Goal: Task Accomplishment & Management: Complete application form

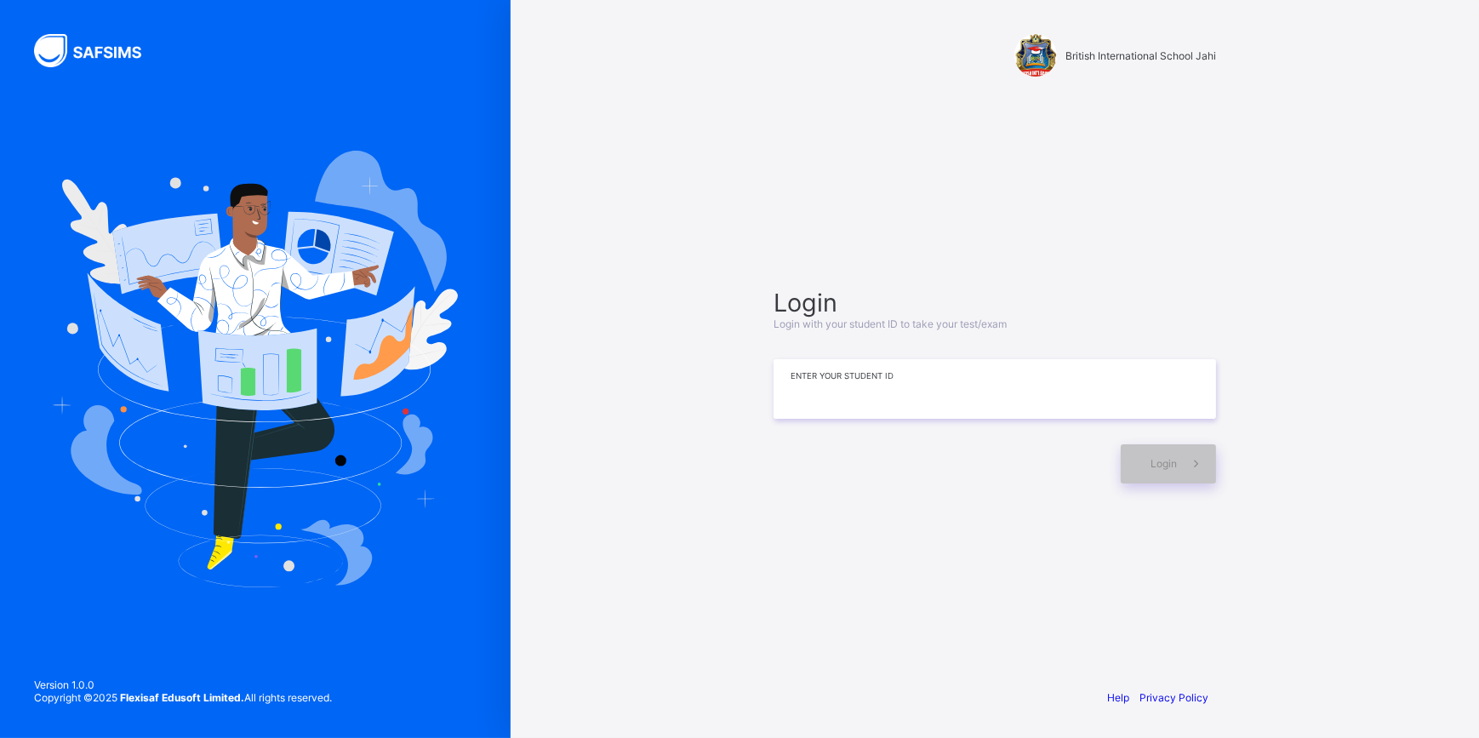
click at [1128, 384] on input at bounding box center [995, 389] width 443 height 60
click at [1080, 374] on input at bounding box center [995, 389] width 443 height 60
drag, startPoint x: 1080, startPoint y: 374, endPoint x: 1251, endPoint y: 117, distance: 308.8
click at [791, 391] on input at bounding box center [995, 389] width 443 height 60
click at [796, 385] on input "********" at bounding box center [995, 389] width 443 height 60
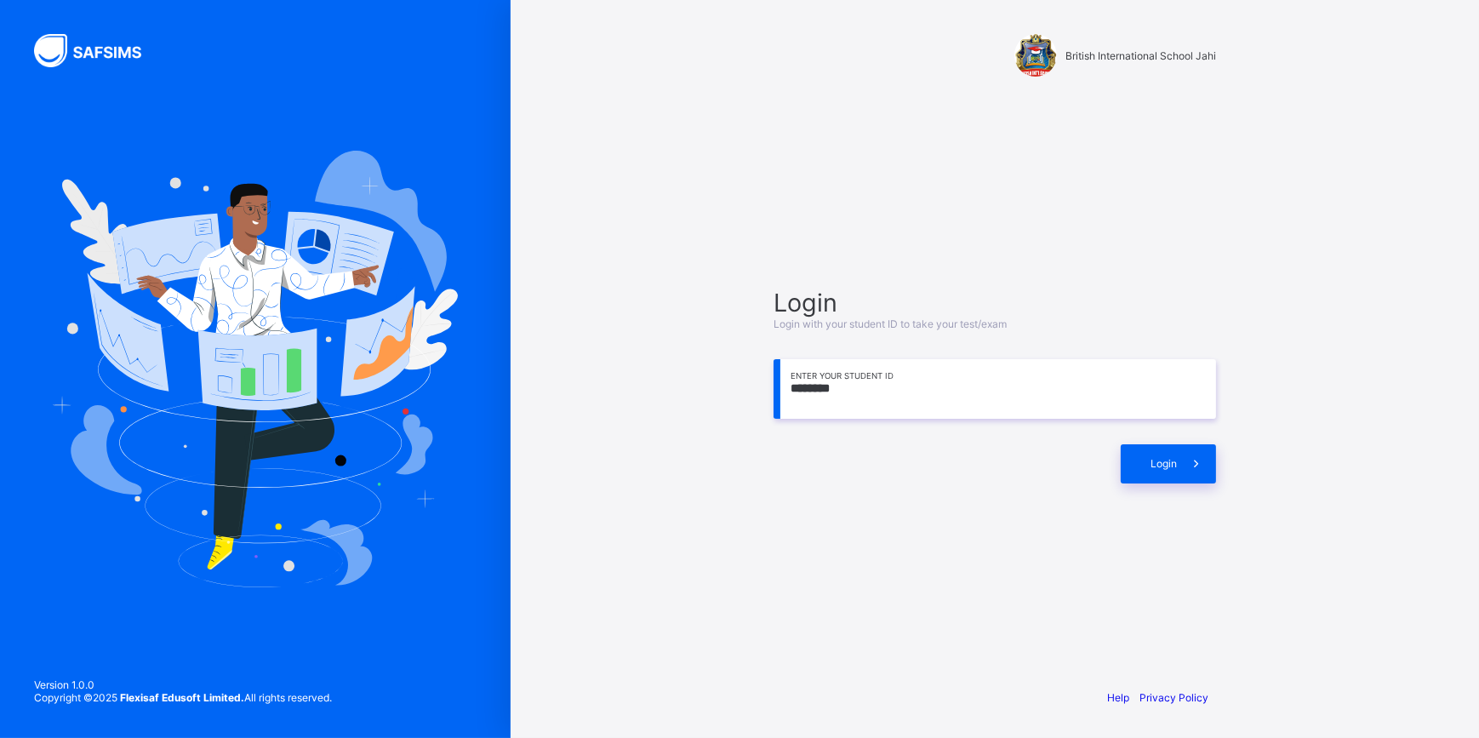
drag, startPoint x: 796, startPoint y: 385, endPoint x: 766, endPoint y: 460, distance: 80.6
click at [766, 460] on div "Login Login with your student ID to take your test/exam ******** Enter your Stu…" at bounding box center [995, 385] width 477 height 510
click at [796, 386] on input "********" at bounding box center [995, 389] width 443 height 60
drag, startPoint x: 796, startPoint y: 386, endPoint x: 796, endPoint y: 369, distance: 17.0
click at [796, 369] on input "********" at bounding box center [995, 389] width 443 height 60
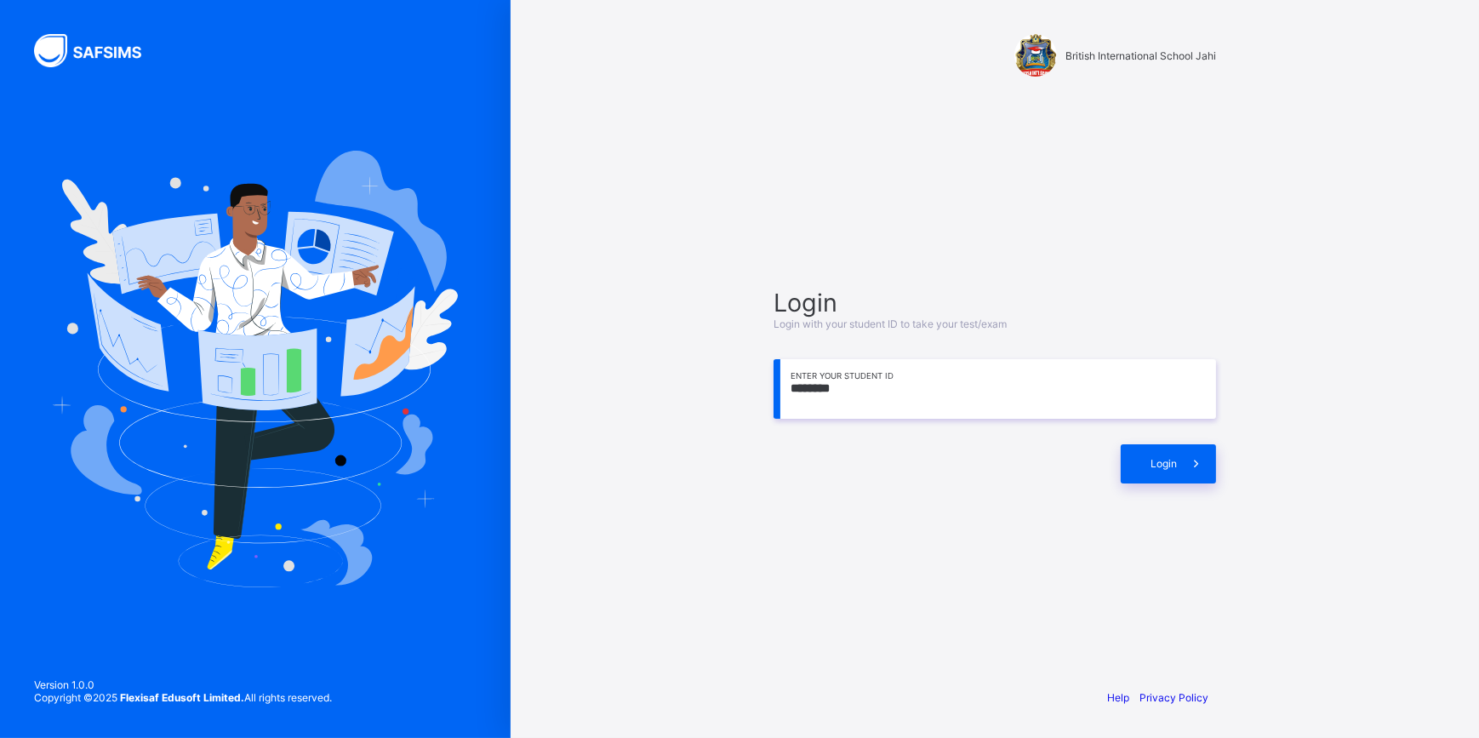
drag, startPoint x: 734, startPoint y: 518, endPoint x: 827, endPoint y: 603, distance: 125.3
click at [827, 603] on div "Login Login with your student ID to take your test/exam ******** Enter your Stu…" at bounding box center [995, 385] width 477 height 510
click at [846, 385] on input "********" at bounding box center [995, 389] width 443 height 60
drag, startPoint x: 846, startPoint y: 385, endPoint x: 806, endPoint y: 484, distance: 107.3
click at [806, 484] on div "Login Login with your student ID to take your test/exam ******** Enter your Stu…" at bounding box center [995, 385] width 477 height 510
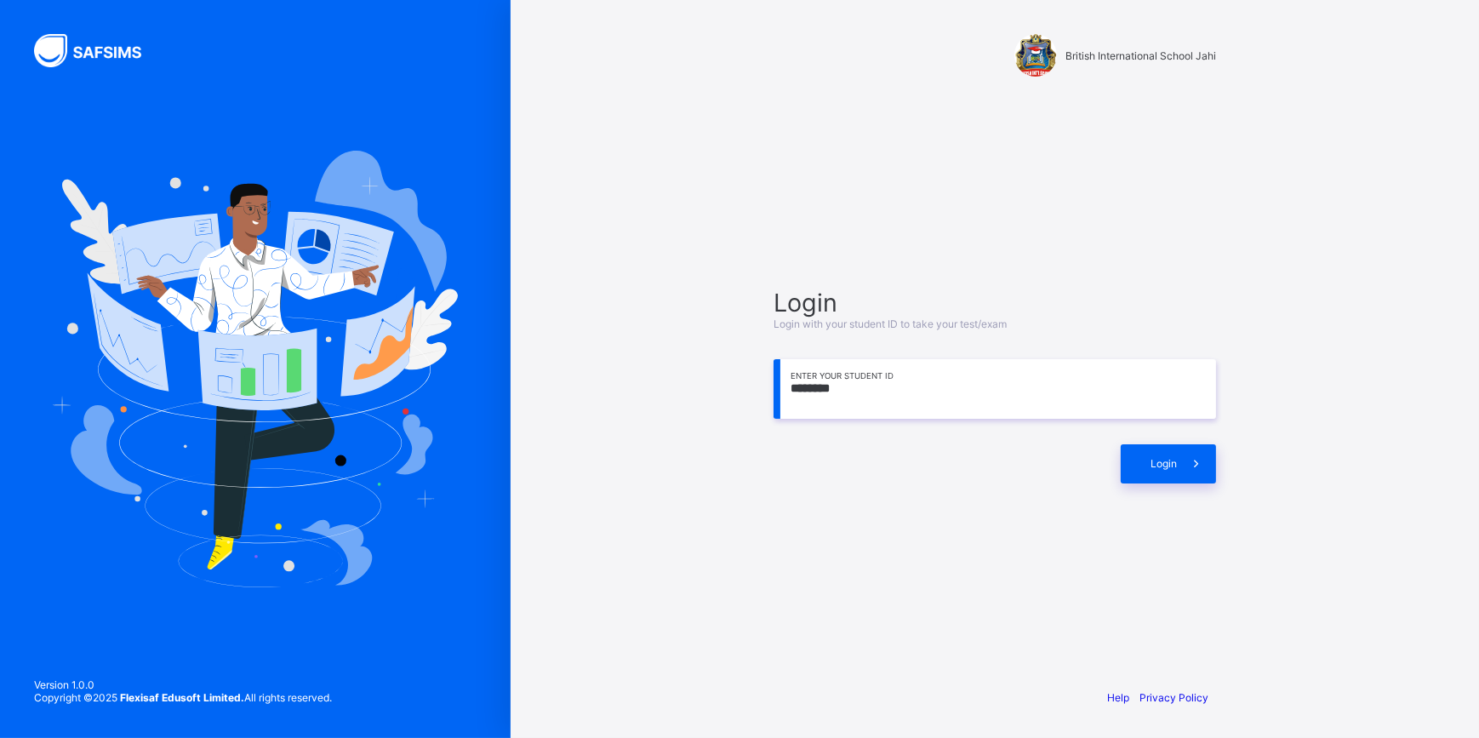
drag, startPoint x: 844, startPoint y: 377, endPoint x: 626, endPoint y: 650, distance: 349.4
click at [626, 650] on div "British International School Jahi Login Login with your student ID to take your…" at bounding box center [995, 369] width 969 height 738
click at [197, 230] on div at bounding box center [255, 369] width 511 height 738
drag, startPoint x: 848, startPoint y: 386, endPoint x: 815, endPoint y: 402, distance: 35.8
click at [848, 387] on input "********" at bounding box center [995, 389] width 443 height 60
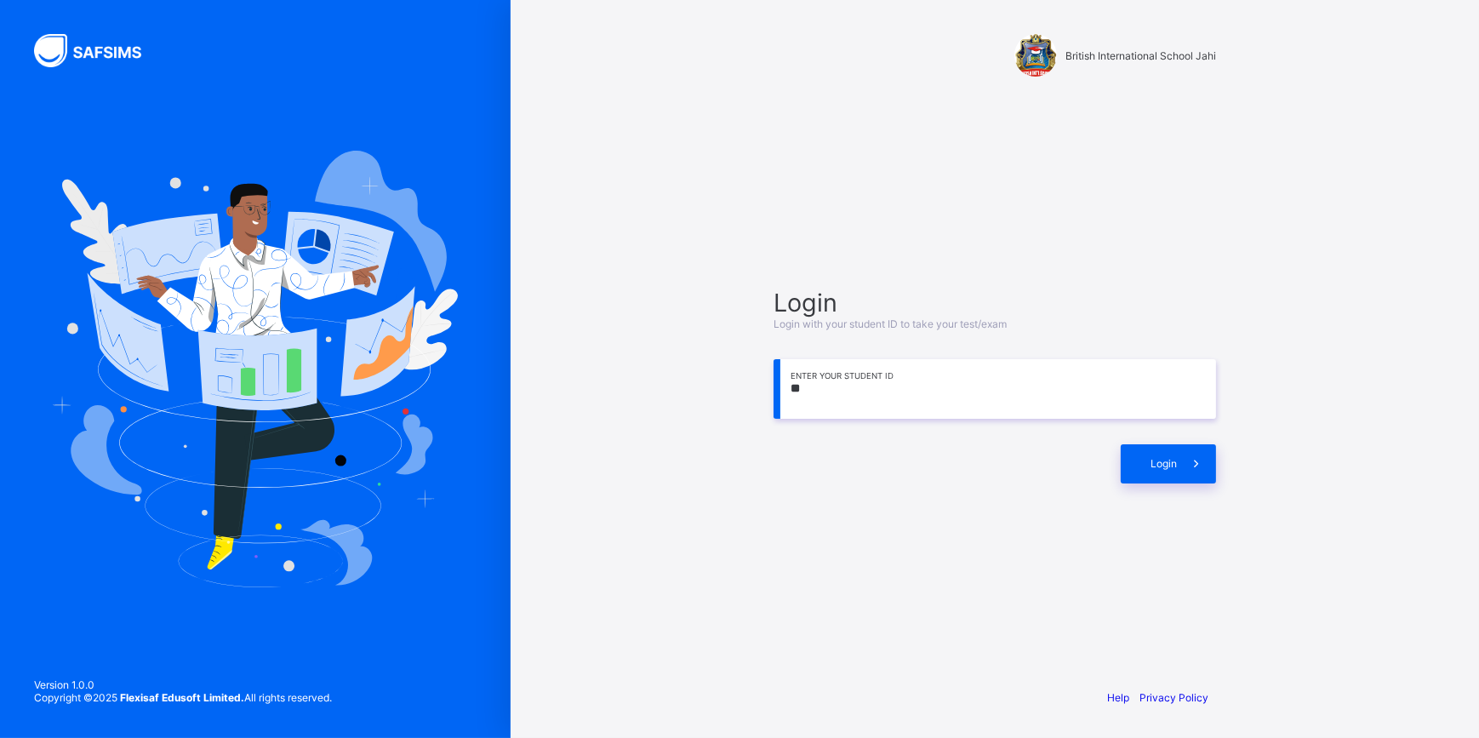
type input "*"
type input "**********"
click at [1158, 458] on span "Login" at bounding box center [1164, 463] width 26 height 13
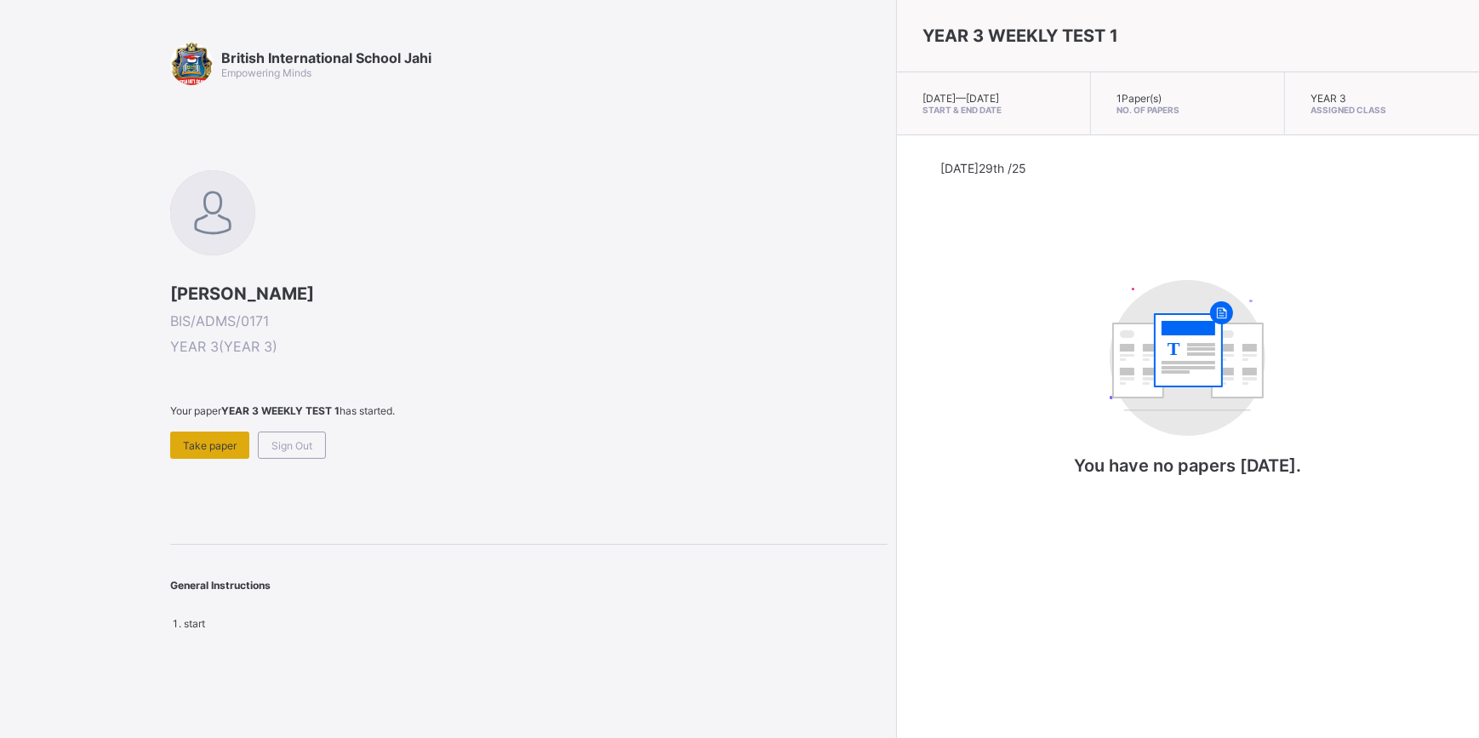
drag, startPoint x: 222, startPoint y: 431, endPoint x: 201, endPoint y: 433, distance: 21.4
click at [217, 443] on span "Take paper" at bounding box center [210, 445] width 54 height 13
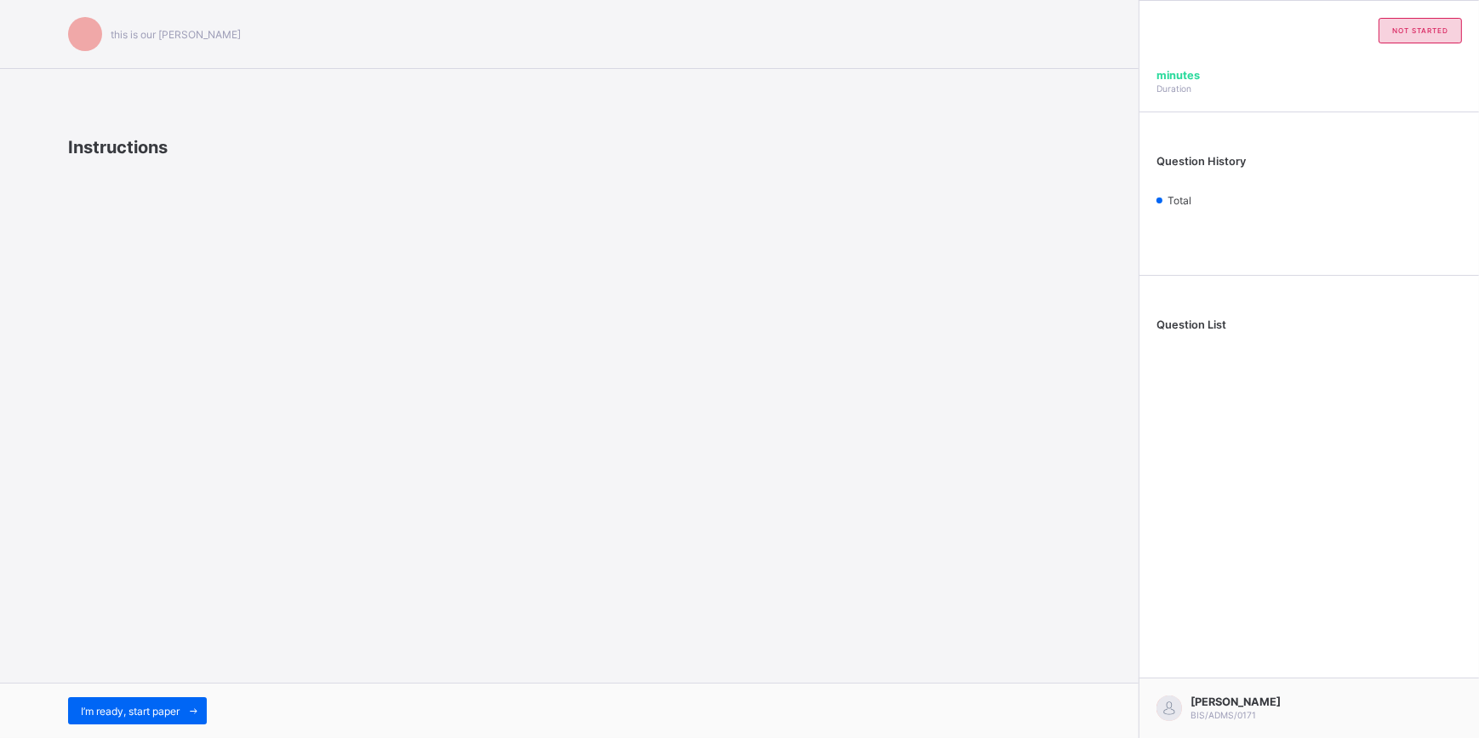
click at [172, 711] on span "I’m ready, start paper" at bounding box center [130, 711] width 99 height 13
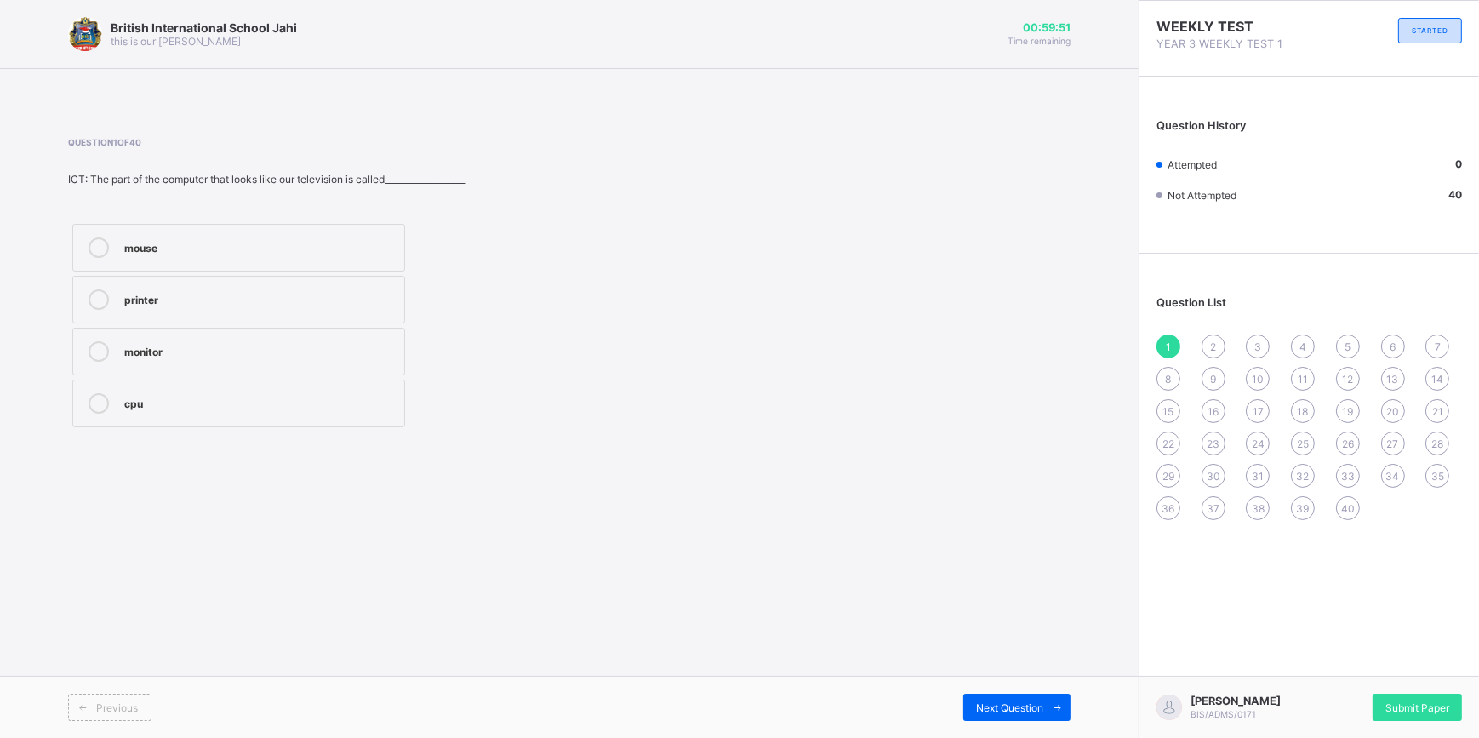
click at [127, 237] on div "mouse" at bounding box center [259, 245] width 271 height 17
click at [1031, 712] on span "Next Question" at bounding box center [1009, 707] width 67 height 13
drag, startPoint x: 104, startPoint y: 336, endPoint x: 94, endPoint y: 332, distance: 11.1
click at [86, 334] on label "CPU" at bounding box center [238, 352] width 333 height 48
click at [1005, 689] on div "Previous Next Question" at bounding box center [569, 707] width 1139 height 62
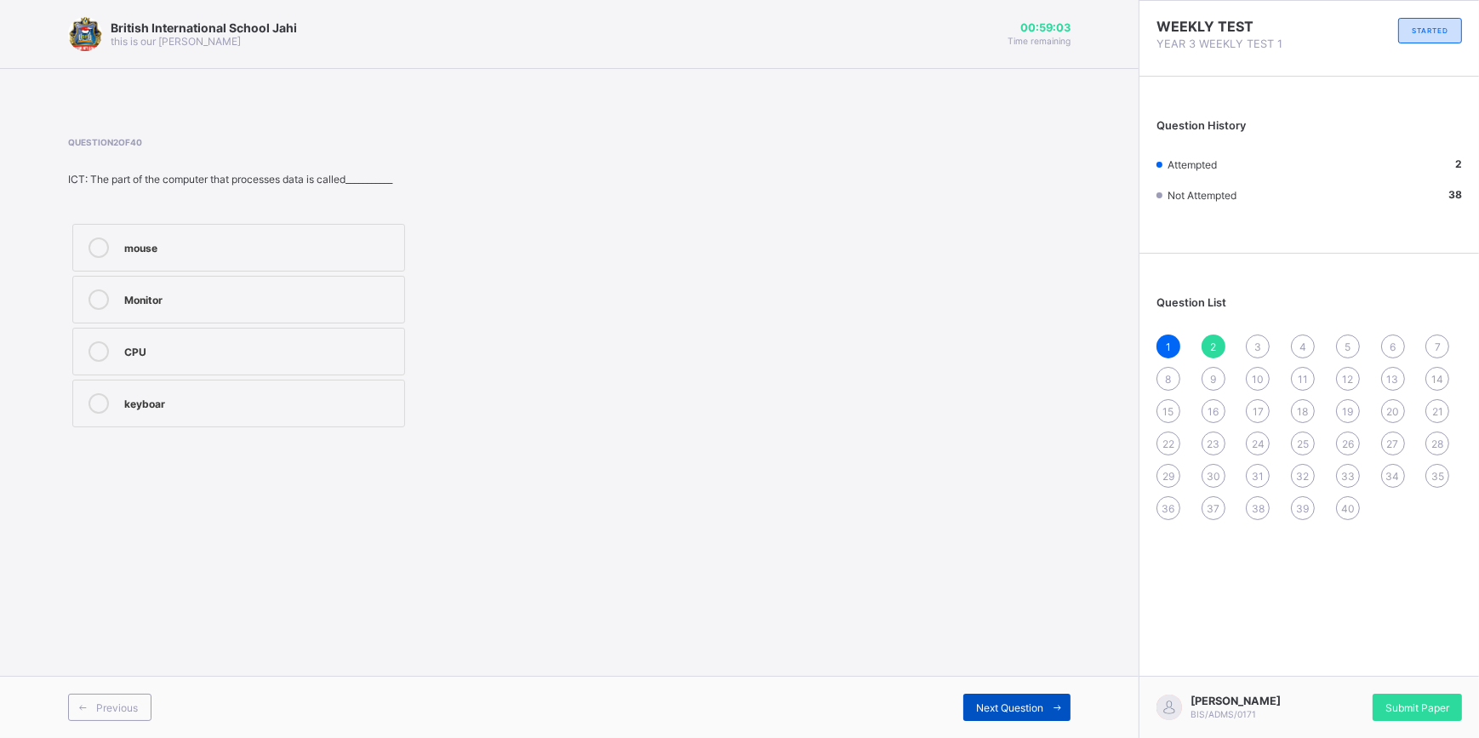
click at [1004, 703] on span "Next Question" at bounding box center [1009, 707] width 67 height 13
click at [92, 382] on label "3" at bounding box center [238, 404] width 333 height 48
click at [1043, 704] on span at bounding box center [1056, 707] width 27 height 27
click at [89, 334] on label "mouse" at bounding box center [238, 352] width 333 height 48
click at [998, 694] on div "Next Question" at bounding box center [1016, 707] width 107 height 27
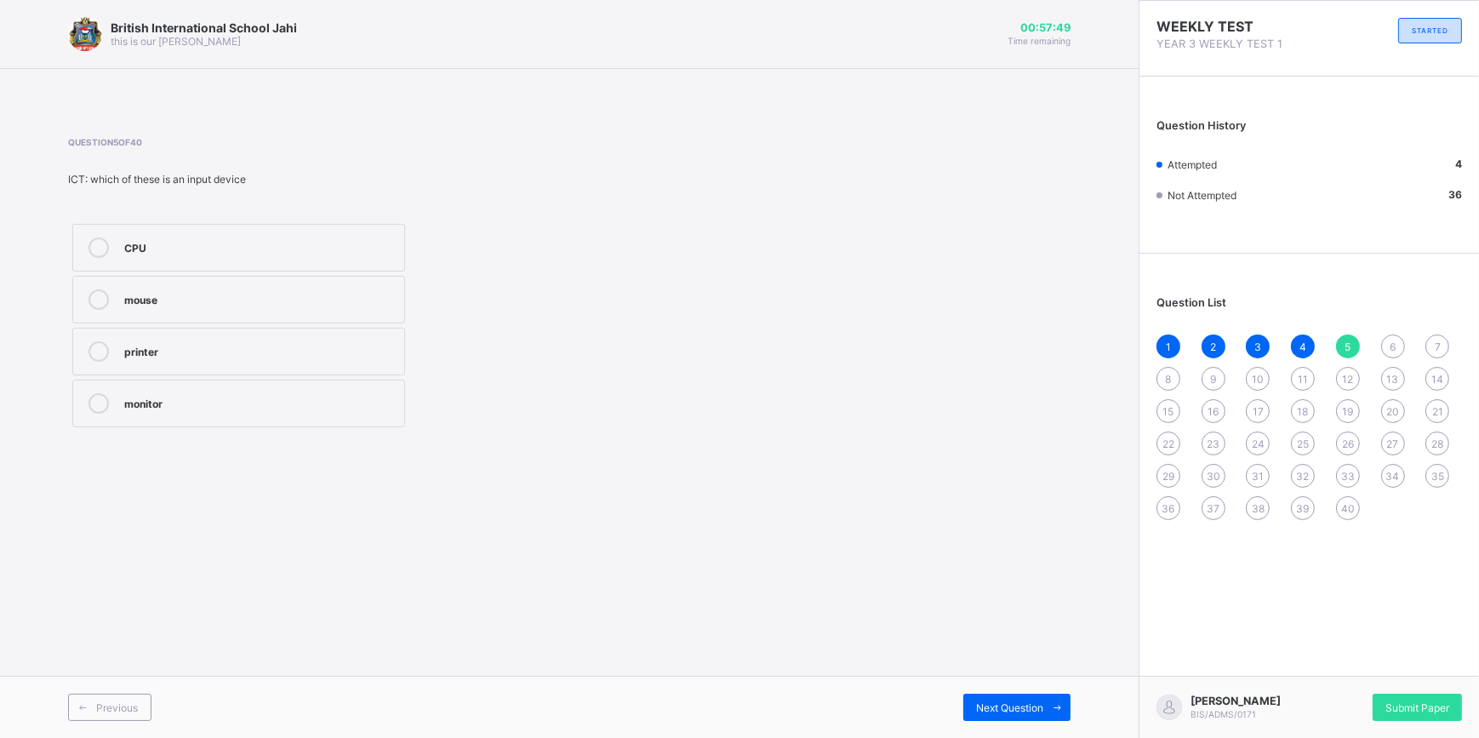
click at [98, 341] on icon at bounding box center [99, 351] width 20 height 20
click at [992, 698] on div "Next Question" at bounding box center [1016, 707] width 107 height 27
drag, startPoint x: 992, startPoint y: 698, endPoint x: 970, endPoint y: 701, distance: 22.4
click at [970, 701] on div "Next Question" at bounding box center [1016, 707] width 107 height 27
click at [1389, 335] on div "6" at bounding box center [1393, 346] width 24 height 24
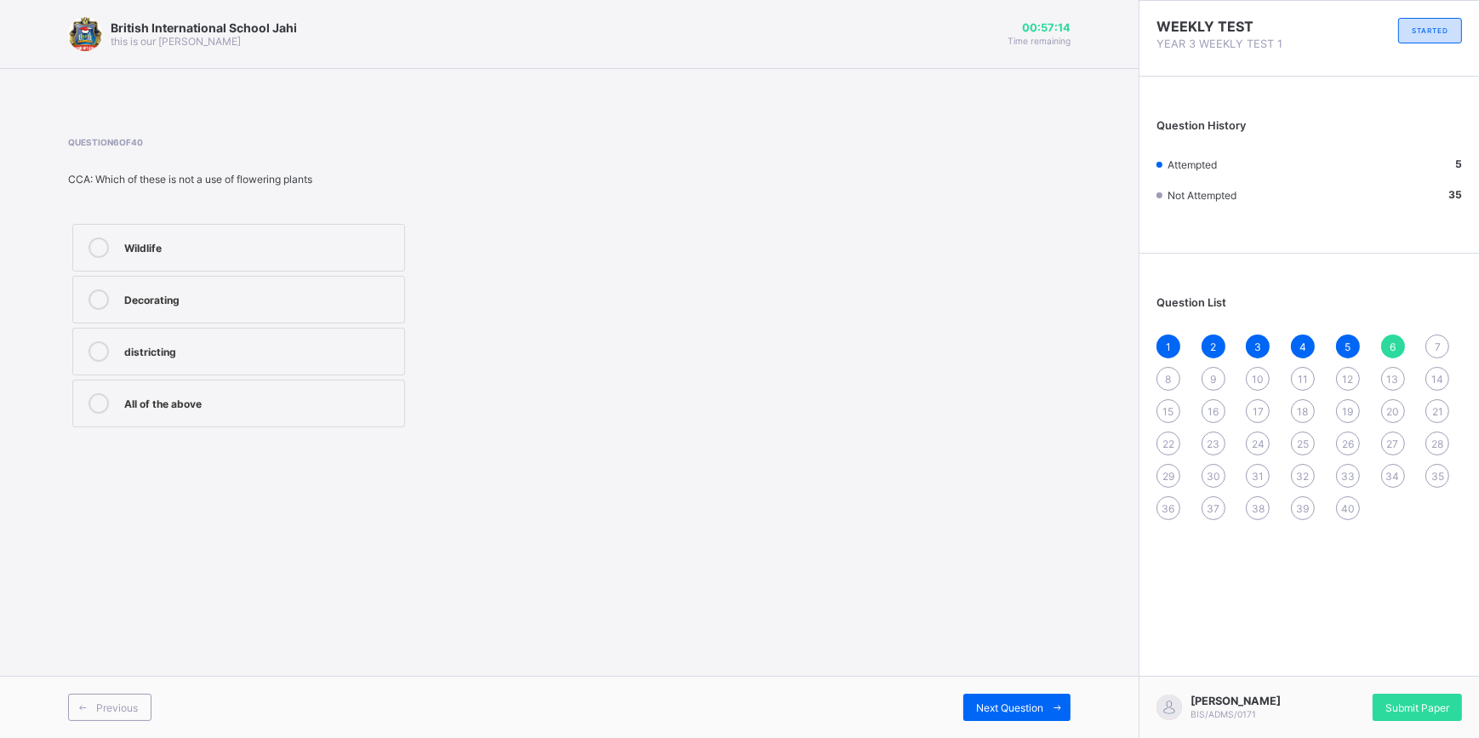
click at [99, 342] on icon at bounding box center [99, 351] width 20 height 20
click at [1015, 694] on div "Next Question" at bounding box center [1016, 707] width 107 height 27
click at [100, 294] on icon at bounding box center [99, 299] width 20 height 20
click at [987, 699] on div "Next Question" at bounding box center [1016, 707] width 107 height 27
click at [92, 289] on div at bounding box center [99, 299] width 34 height 20
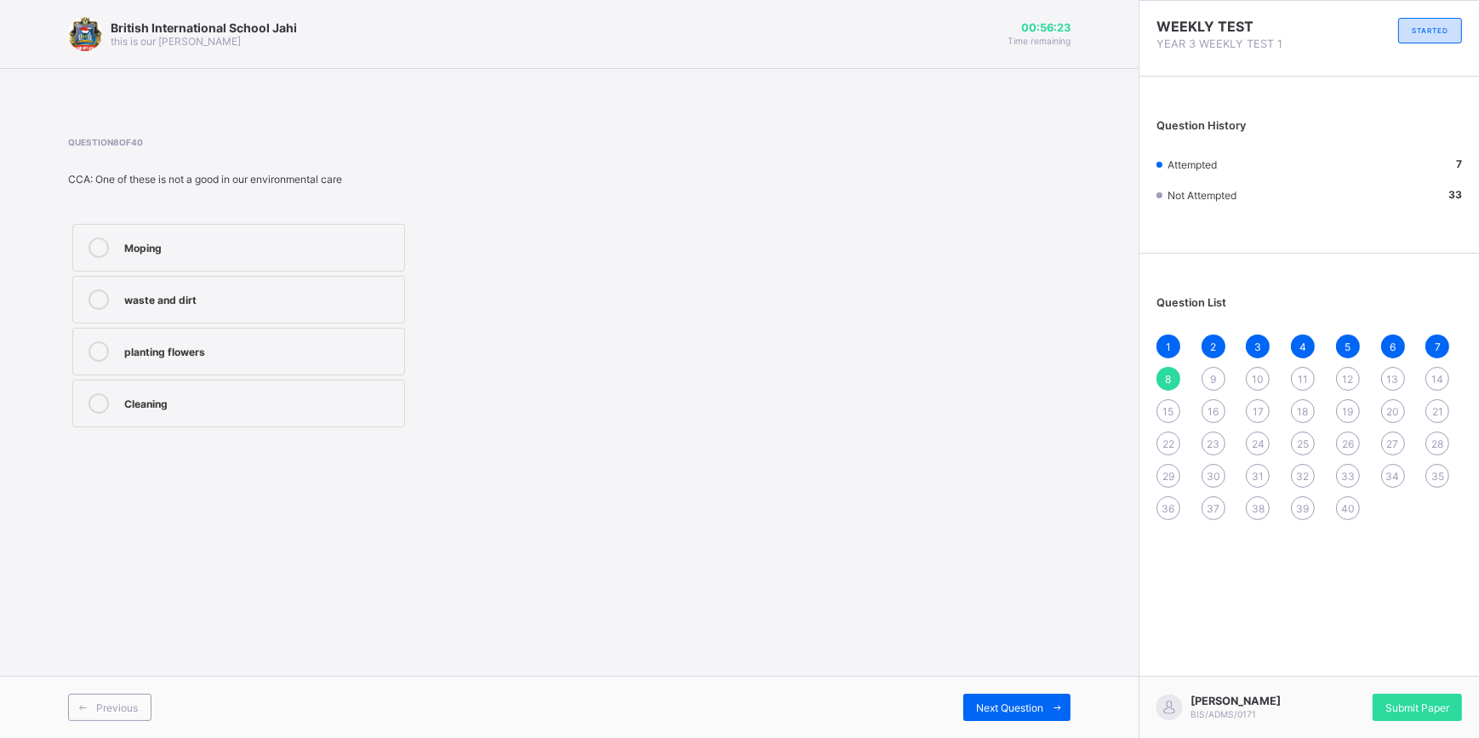
click at [1021, 697] on div "Next Question" at bounding box center [1016, 707] width 107 height 27
click at [91, 237] on div at bounding box center [99, 247] width 34 height 20
click at [1021, 703] on span "Next Question" at bounding box center [1009, 707] width 67 height 13
click at [90, 345] on icon at bounding box center [99, 351] width 20 height 20
drag, startPoint x: 1026, startPoint y: 702, endPoint x: 1021, endPoint y: 691, distance: 11.9
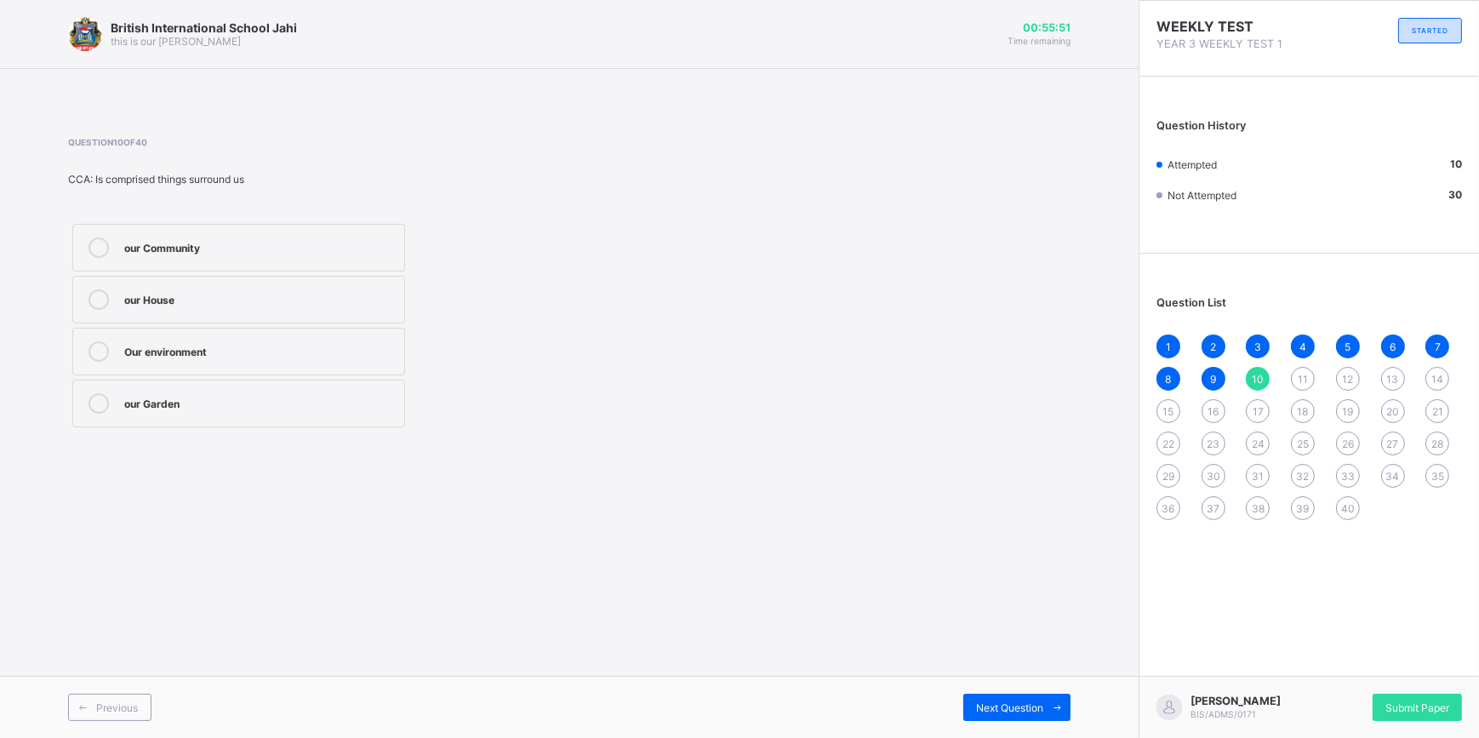
click at [1026, 701] on span "Next Question" at bounding box center [1009, 707] width 67 height 13
click at [95, 238] on icon at bounding box center [99, 247] width 20 height 20
click at [1014, 698] on div "Next Question" at bounding box center [1016, 707] width 107 height 27
click at [93, 337] on label "327" at bounding box center [238, 352] width 333 height 48
click at [1004, 697] on div "Next Question" at bounding box center [1016, 707] width 107 height 27
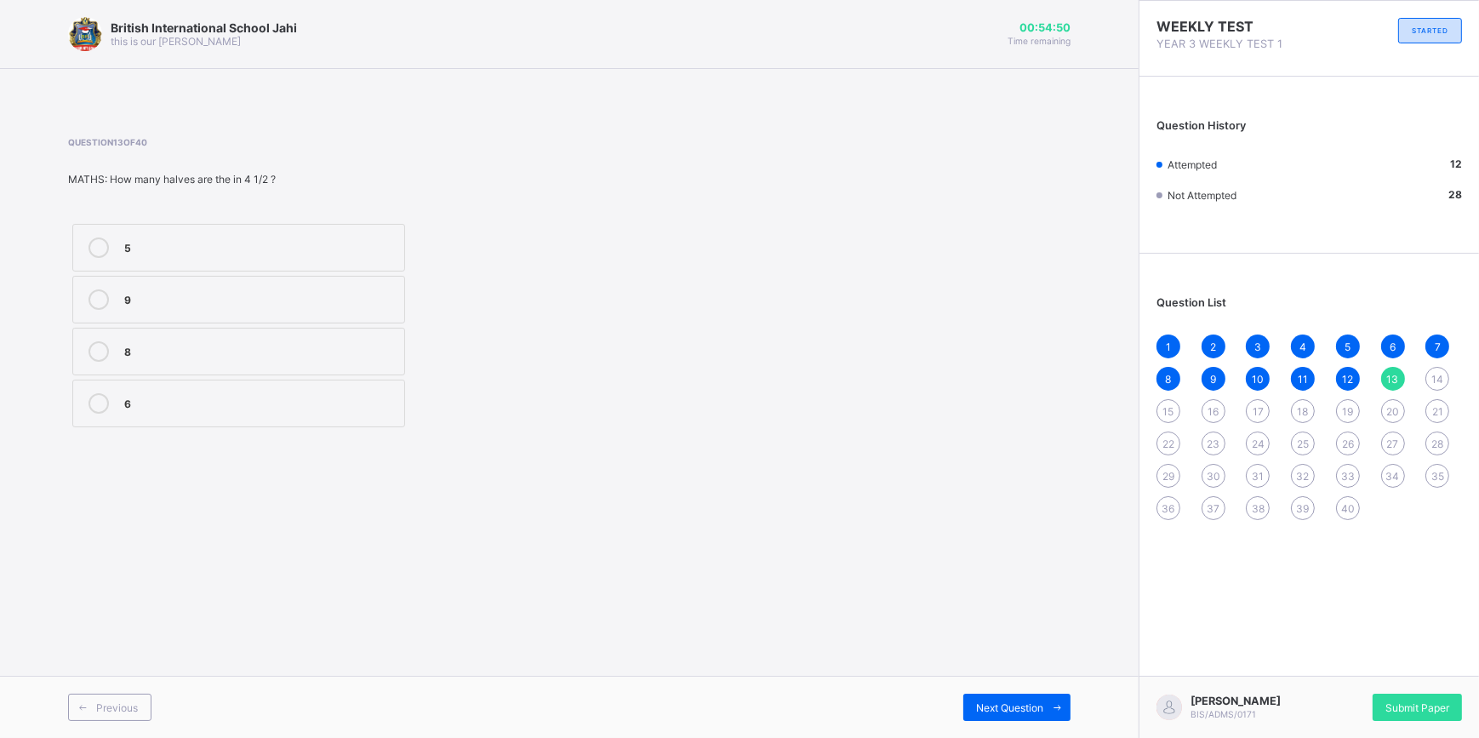
click at [88, 233] on label "5" at bounding box center [238, 248] width 333 height 48
click at [996, 695] on div "Next Question" at bounding box center [1016, 707] width 107 height 27
click at [148, 394] on div "equal" at bounding box center [259, 401] width 271 height 17
click at [969, 699] on div "Next Question" at bounding box center [1016, 707] width 107 height 27
click at [96, 345] on icon at bounding box center [99, 351] width 20 height 20
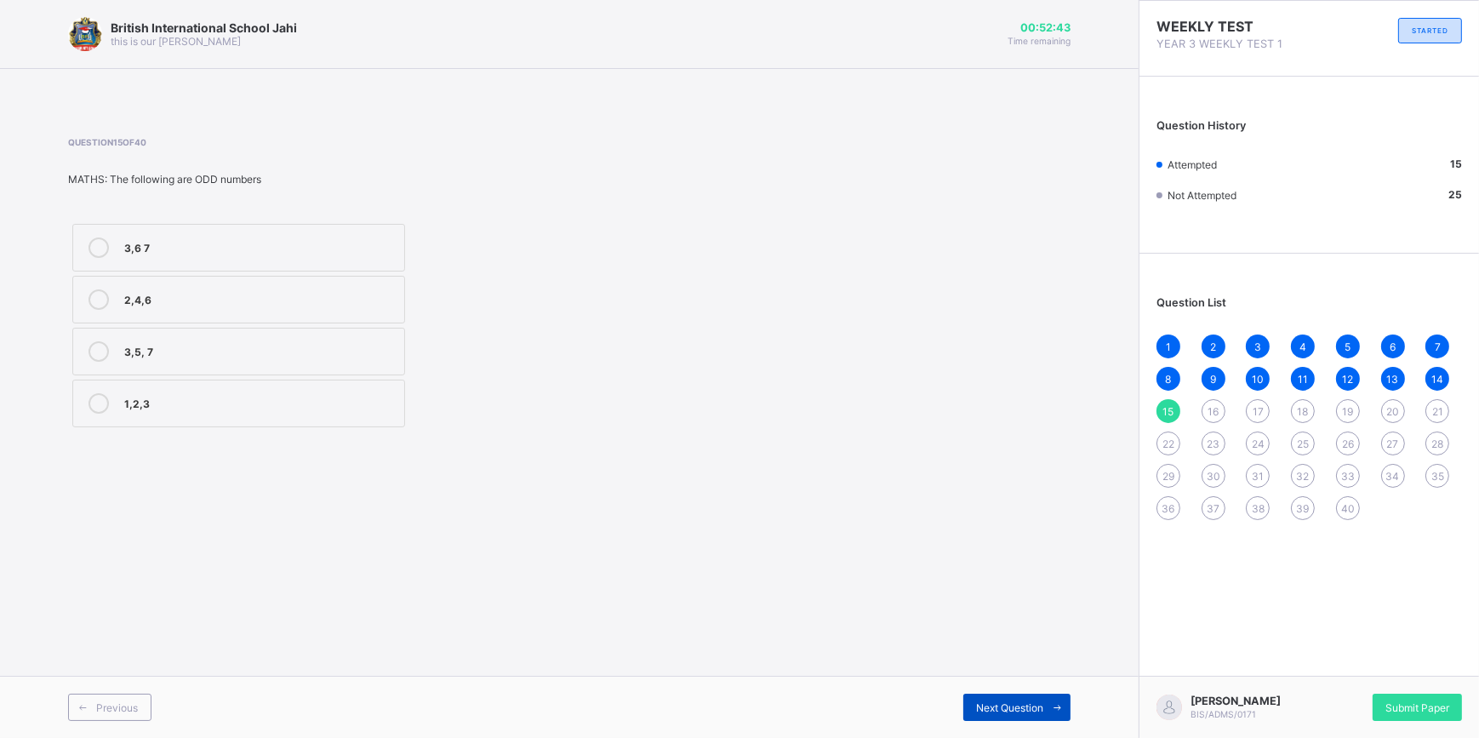
click at [1051, 702] on icon at bounding box center [1057, 707] width 13 height 11
click at [97, 398] on icon at bounding box center [99, 403] width 20 height 20
click at [990, 697] on div "Next Question" at bounding box center [1016, 707] width 107 height 27
click at [101, 238] on icon at bounding box center [99, 247] width 20 height 20
click at [994, 694] on div "Next Question" at bounding box center [1016, 707] width 107 height 27
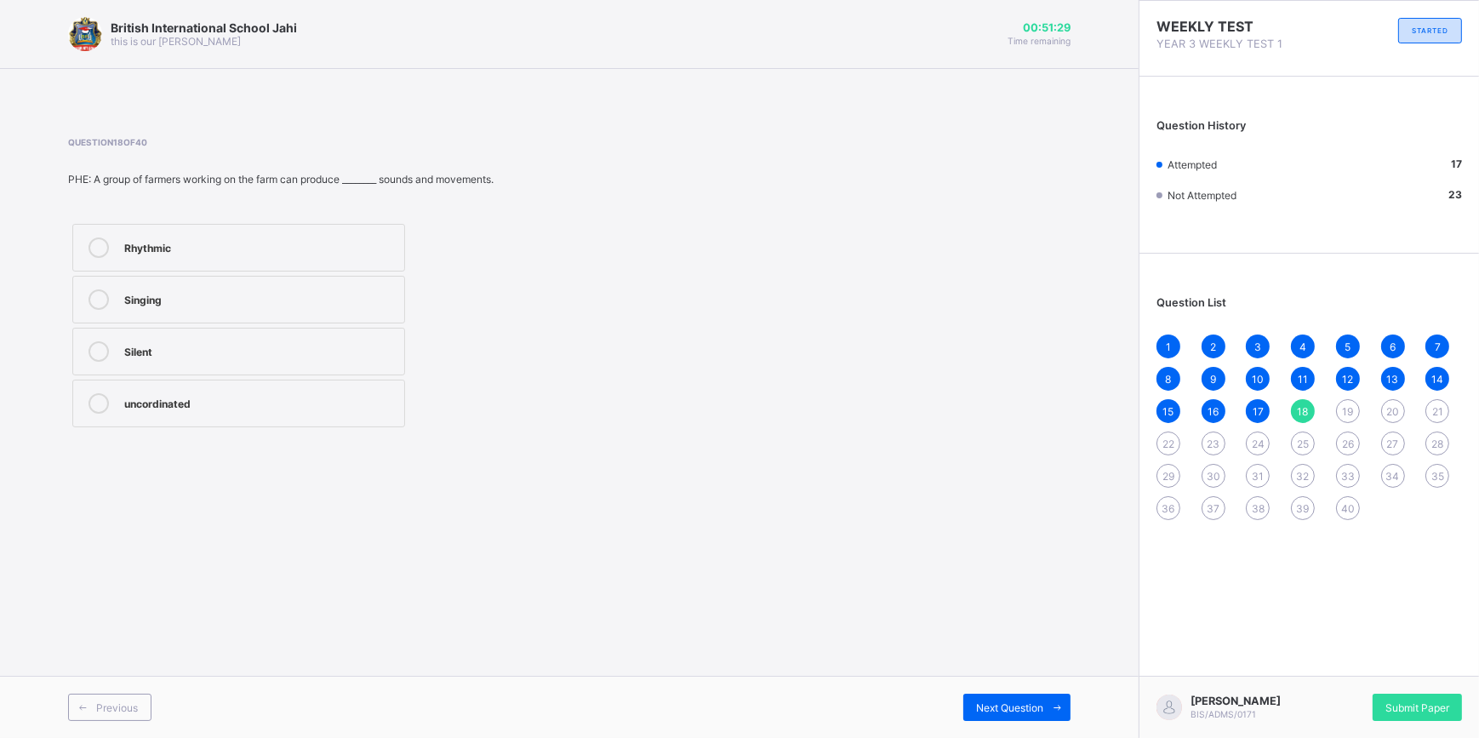
click at [99, 233] on label "Rhythmic" at bounding box center [238, 248] width 333 height 48
click at [1008, 701] on span "Next Question" at bounding box center [1009, 707] width 67 height 13
click at [89, 400] on icon at bounding box center [99, 403] width 20 height 20
click at [970, 702] on div "Next Question" at bounding box center [1016, 707] width 107 height 27
click at [98, 237] on icon at bounding box center [99, 247] width 20 height 20
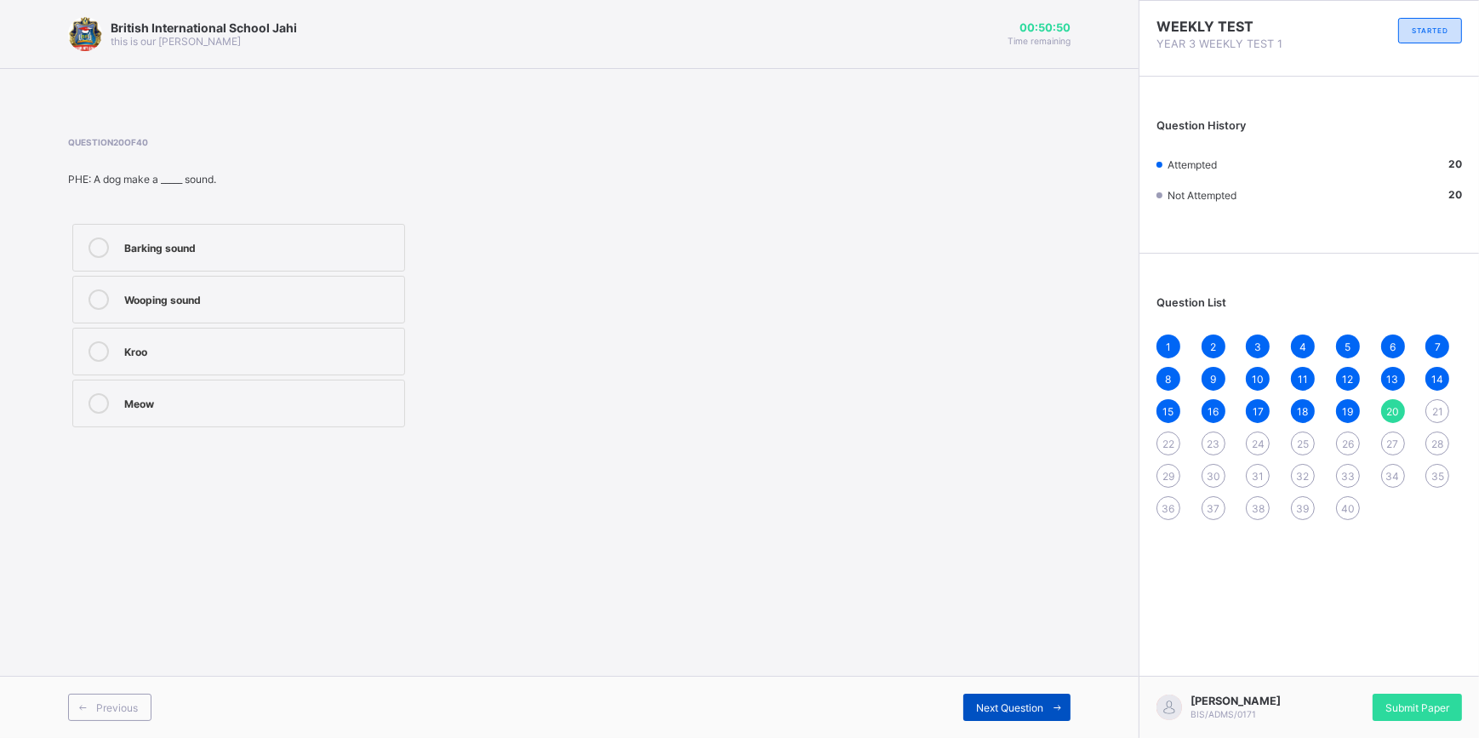
click at [996, 696] on div "Next Question" at bounding box center [1016, 707] width 107 height 27
click at [997, 698] on div "Next Question" at bounding box center [1016, 707] width 107 height 27
click at [995, 696] on div "Next Question" at bounding box center [1016, 707] width 107 height 27
click at [993, 690] on div "Previous Next Question" at bounding box center [569, 707] width 1139 height 62
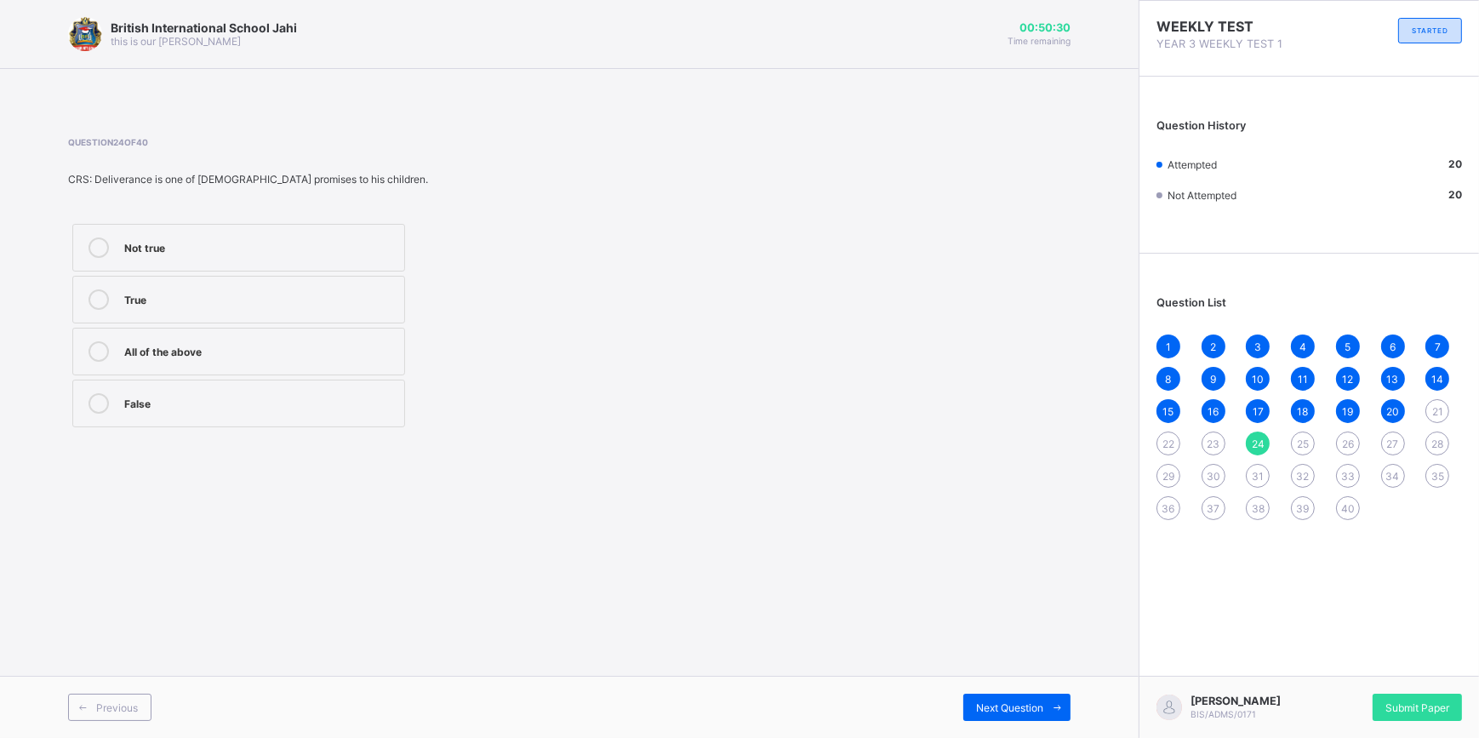
click at [993, 690] on div "Previous Next Question" at bounding box center [569, 707] width 1139 height 62
click at [1002, 703] on span "Next Question" at bounding box center [1009, 707] width 67 height 13
click at [100, 288] on label "straight" at bounding box center [238, 300] width 333 height 48
drag, startPoint x: 699, startPoint y: 745, endPoint x: 772, endPoint y: 746, distance: 73.2
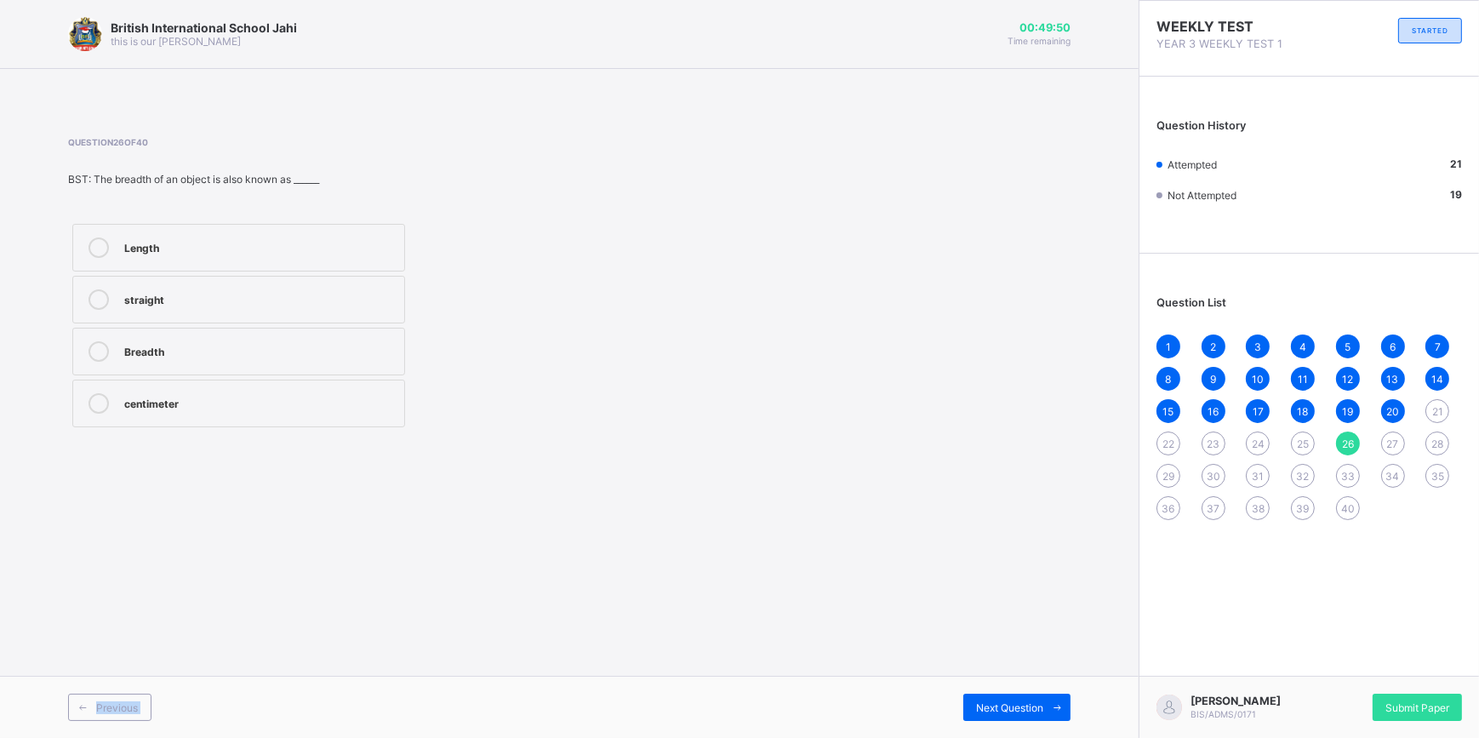
click at [772, 737] on html "[GEOGRAPHIC_DATA] Jahi this is our [PERSON_NAME] 00:49:50 Time remaining Questi…" at bounding box center [739, 369] width 1479 height 738
drag, startPoint x: 772, startPoint y: 746, endPoint x: 1009, endPoint y: 697, distance: 242.5
click at [1009, 697] on div "Next Question" at bounding box center [1016, 707] width 107 height 27
click at [97, 393] on icon at bounding box center [99, 403] width 20 height 20
click at [976, 710] on span "Next Question" at bounding box center [1009, 707] width 67 height 13
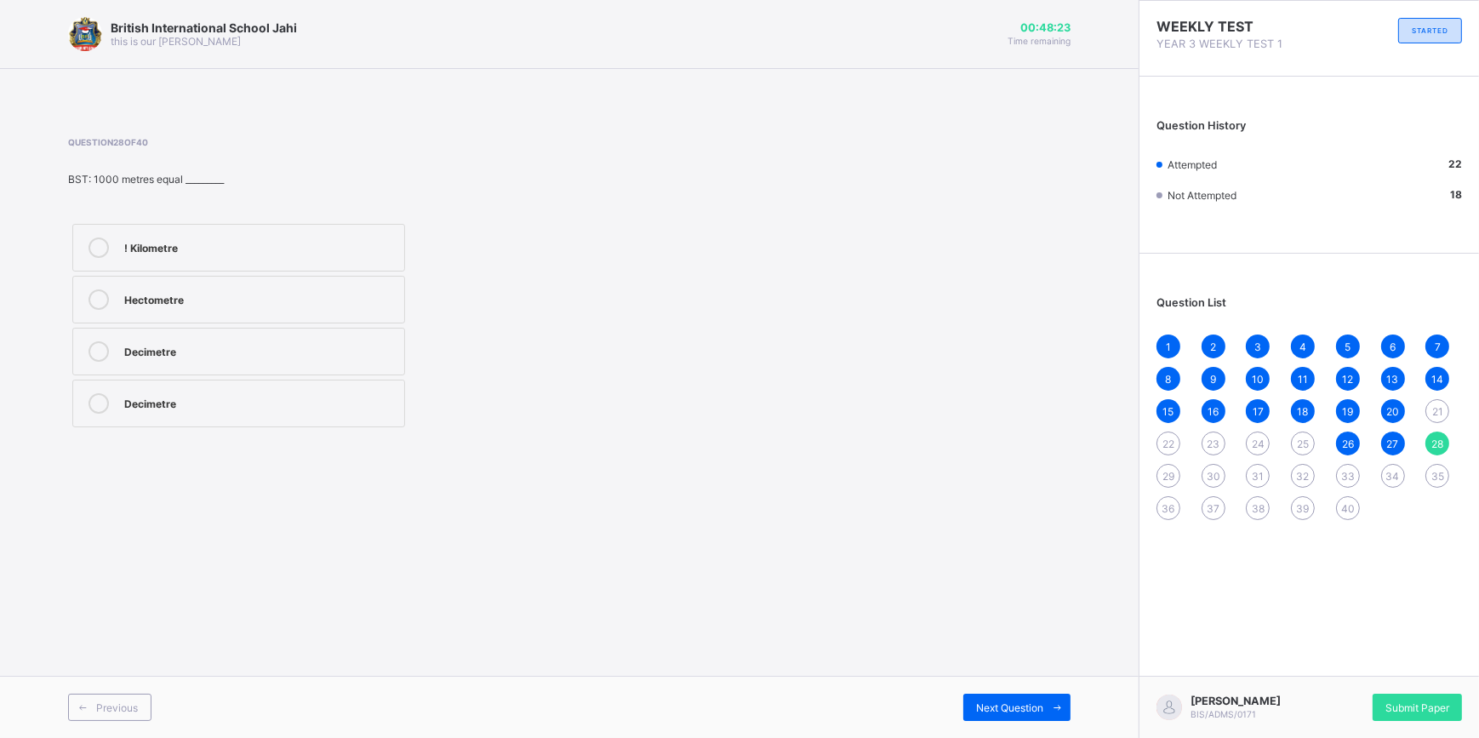
click at [101, 231] on label "! Kilometre" at bounding box center [238, 248] width 333 height 48
click at [1021, 698] on div "Next Question" at bounding box center [1016, 707] width 107 height 27
click at [95, 339] on label "Two" at bounding box center [238, 352] width 333 height 48
click at [1033, 701] on span "Next Question" at bounding box center [1009, 707] width 67 height 13
click at [98, 341] on icon at bounding box center [99, 351] width 20 height 20
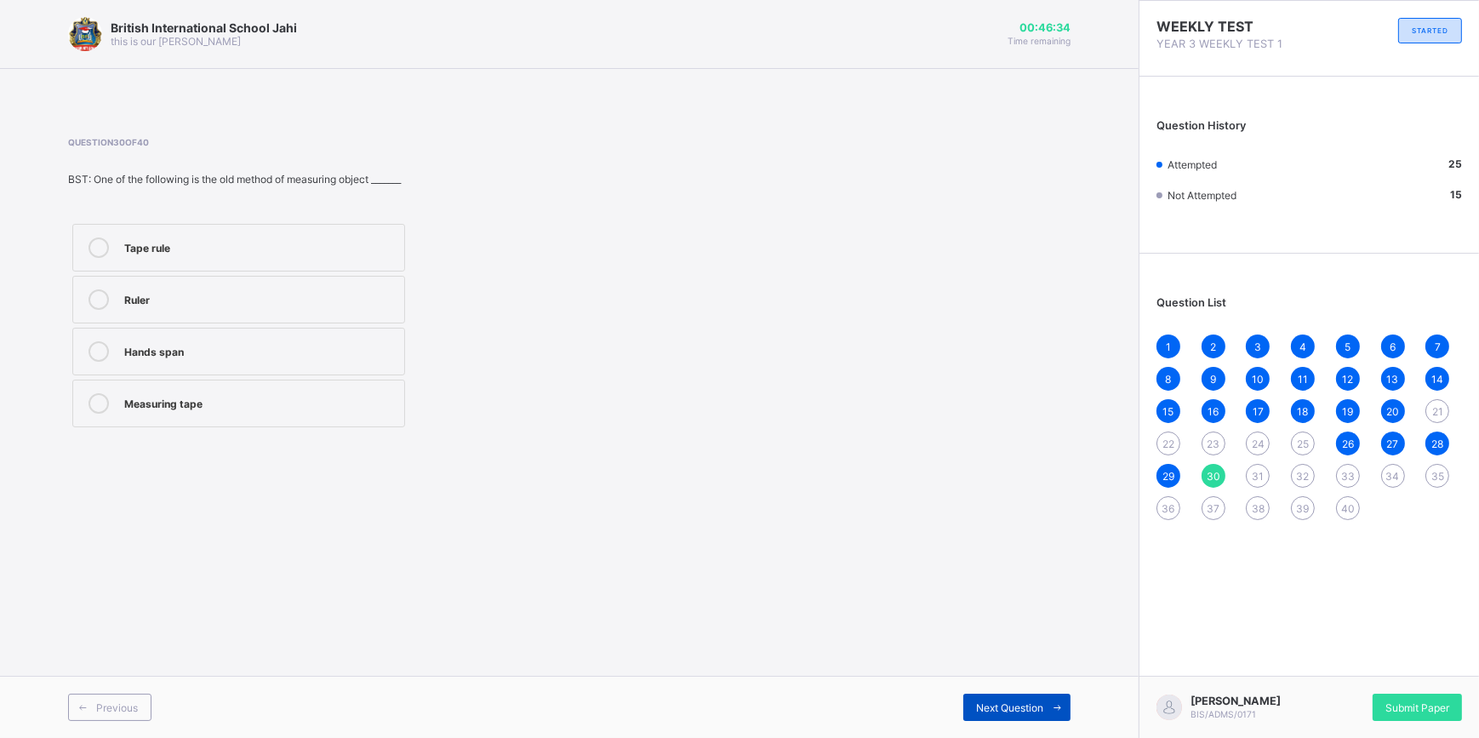
click at [1015, 701] on span "Next Question" at bounding box center [1009, 707] width 67 height 13
click at [98, 341] on icon at bounding box center [99, 351] width 20 height 20
click at [992, 682] on div "Previous Next Question" at bounding box center [569, 707] width 1139 height 62
click at [987, 694] on div "Next Question" at bounding box center [1016, 707] width 107 height 27
click at [94, 284] on label "Shoe" at bounding box center [238, 300] width 333 height 48
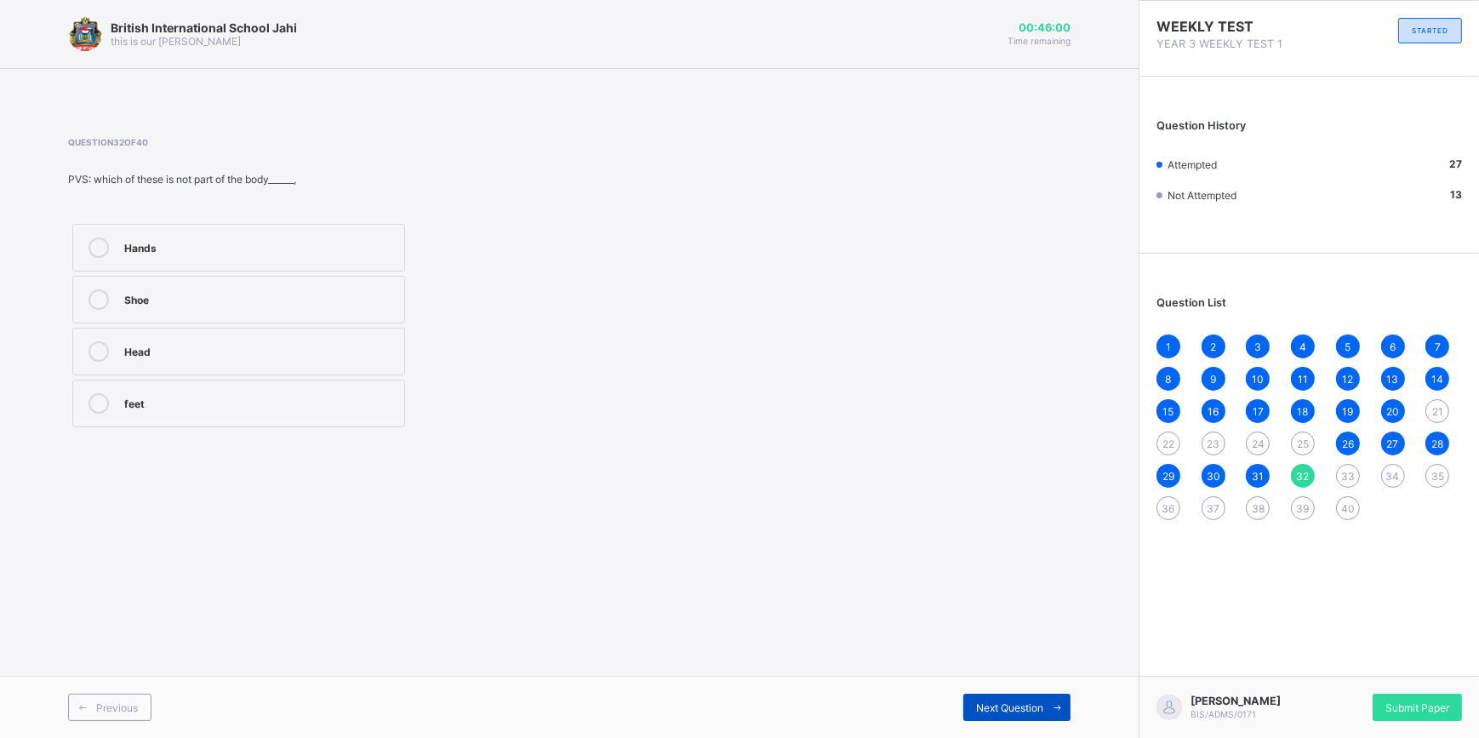
click at [998, 696] on div "Next Question" at bounding box center [1016, 707] width 107 height 27
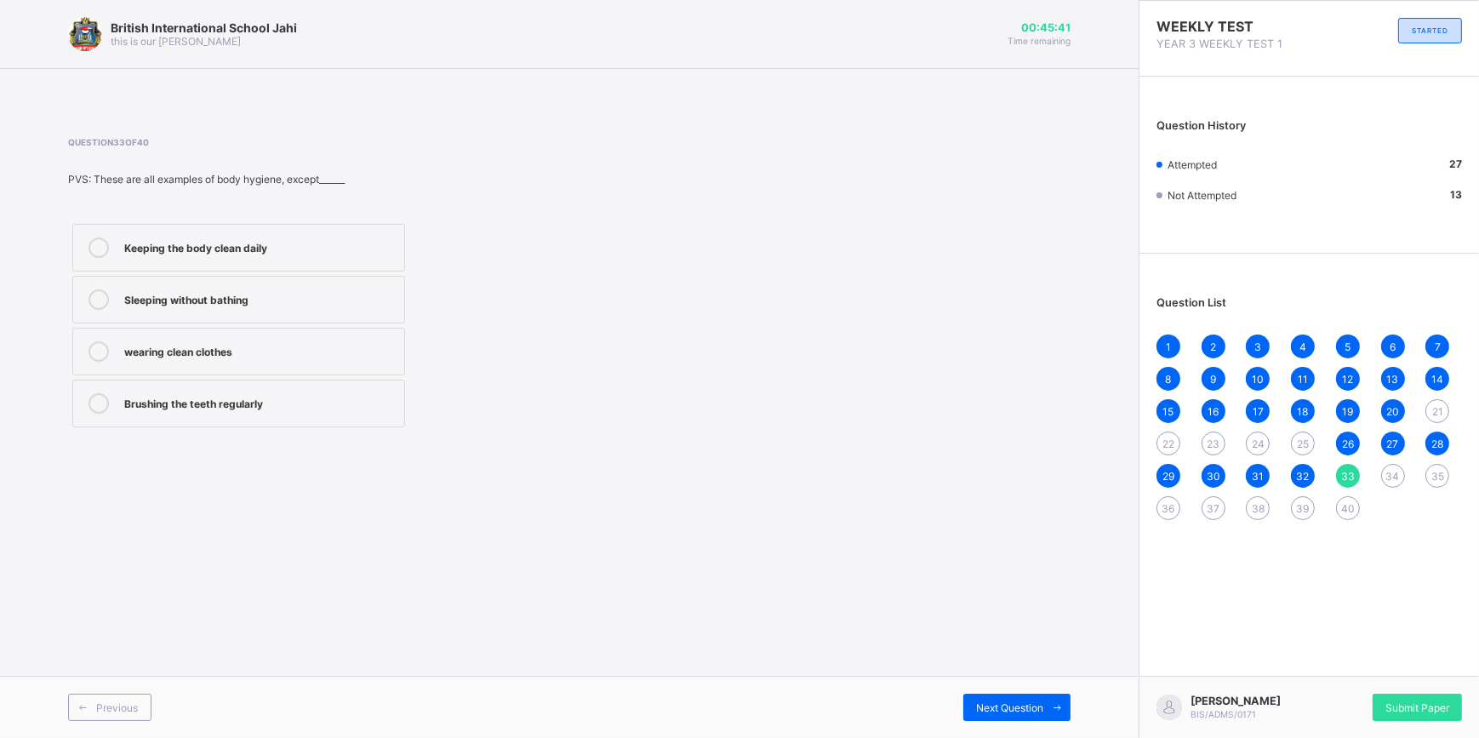
click at [94, 294] on icon at bounding box center [99, 299] width 20 height 20
click at [972, 700] on div "Next Question" at bounding box center [1016, 707] width 107 height 27
click at [93, 389] on label "Good grooming" at bounding box center [238, 404] width 333 height 48
click at [1024, 698] on div "Next Question" at bounding box center [1016, 707] width 107 height 27
click at [94, 289] on icon at bounding box center [99, 299] width 20 height 20
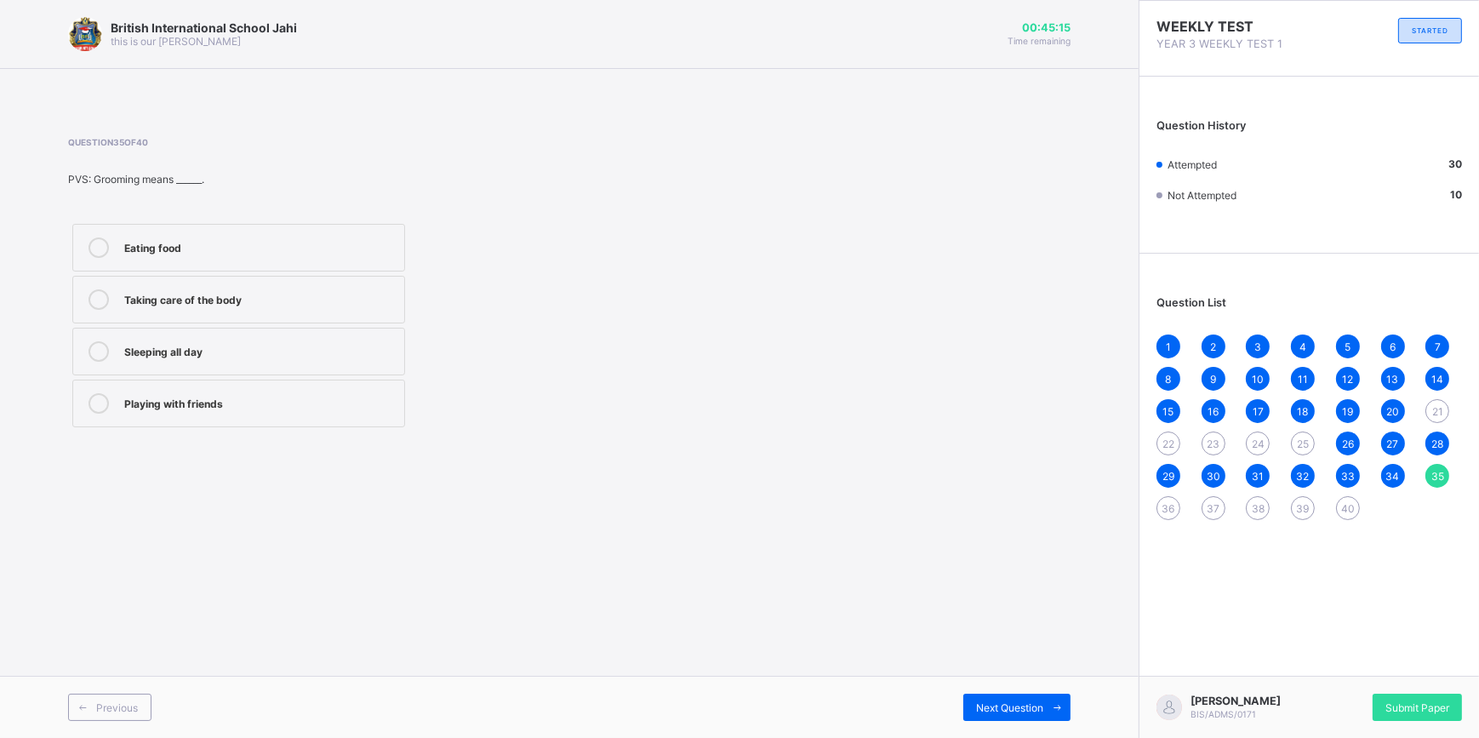
click at [1008, 689] on div "Previous Next Question" at bounding box center [569, 707] width 1139 height 62
click at [986, 695] on div "Next Question" at bounding box center [1016, 707] width 107 height 27
click at [101, 288] on label "Obey" at bounding box center [238, 300] width 333 height 48
click at [991, 698] on div "Next Question" at bounding box center [1016, 707] width 107 height 27
click at [102, 393] on icon at bounding box center [99, 403] width 20 height 20
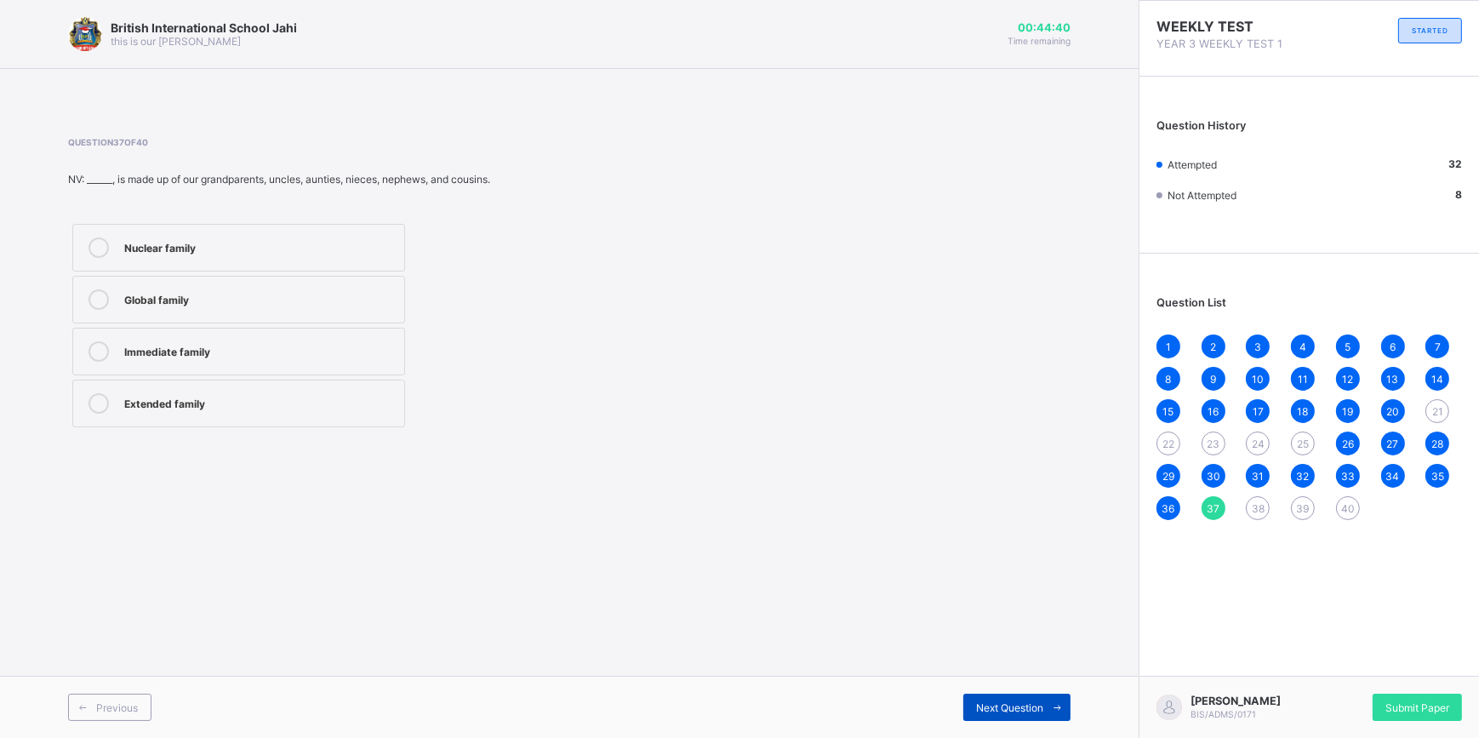
click at [1019, 704] on span "Next Question" at bounding box center [1009, 707] width 67 height 13
click at [99, 238] on icon at bounding box center [99, 247] width 20 height 20
click at [986, 694] on div "Next Question" at bounding box center [1016, 707] width 107 height 27
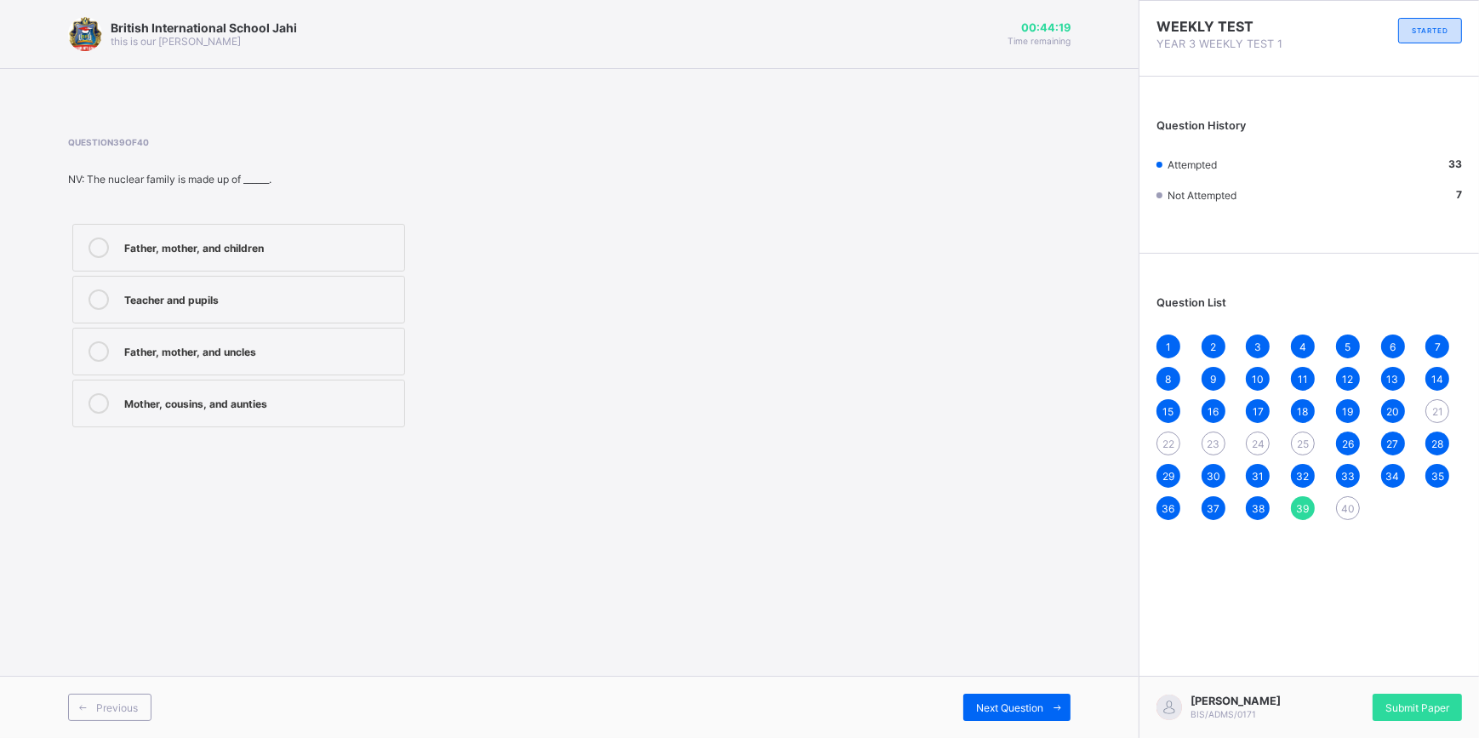
click at [93, 232] on label "Father, mother, and children" at bounding box center [238, 248] width 333 height 48
click at [1020, 698] on div "Next Question" at bounding box center [1016, 707] width 107 height 27
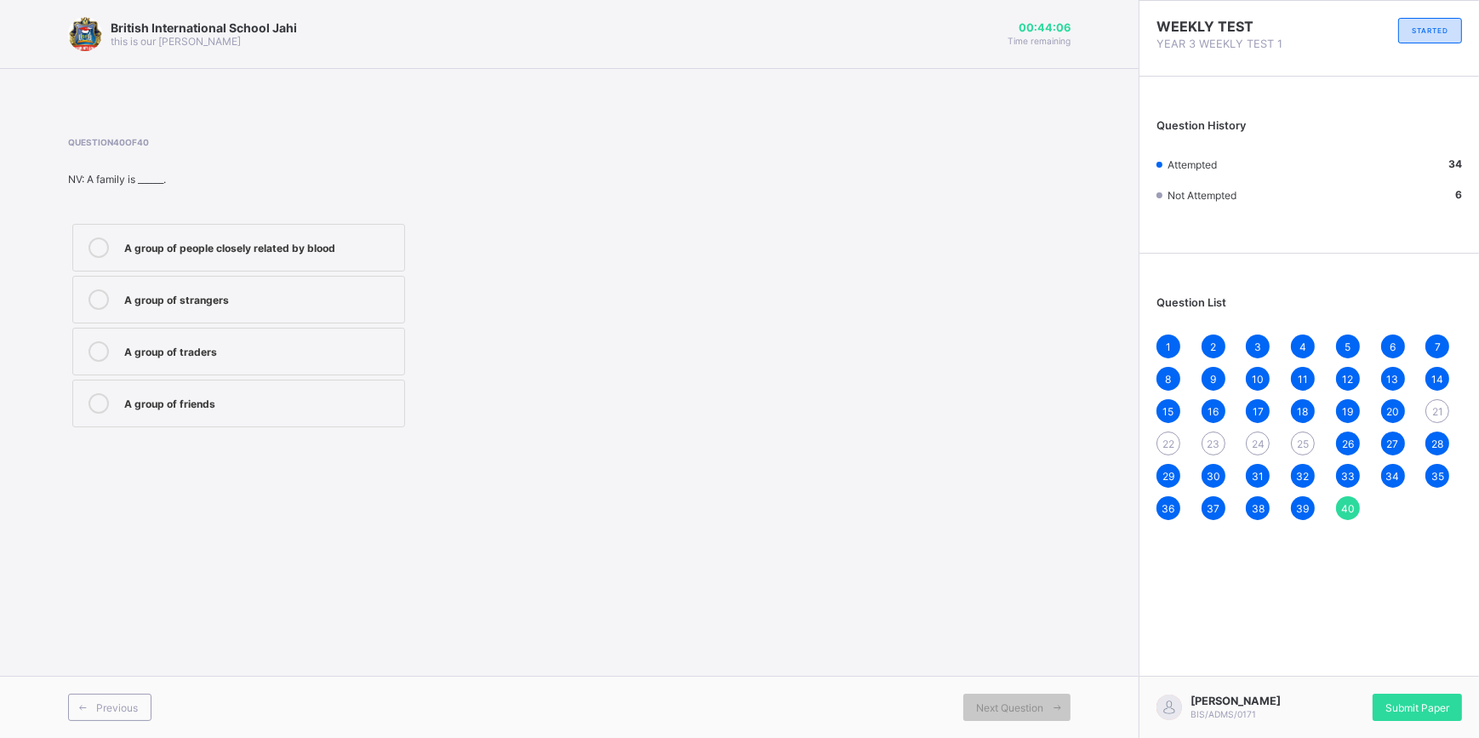
click at [100, 240] on icon at bounding box center [99, 247] width 20 height 20
click at [1407, 694] on div "Submit Paper" at bounding box center [1417, 707] width 89 height 27
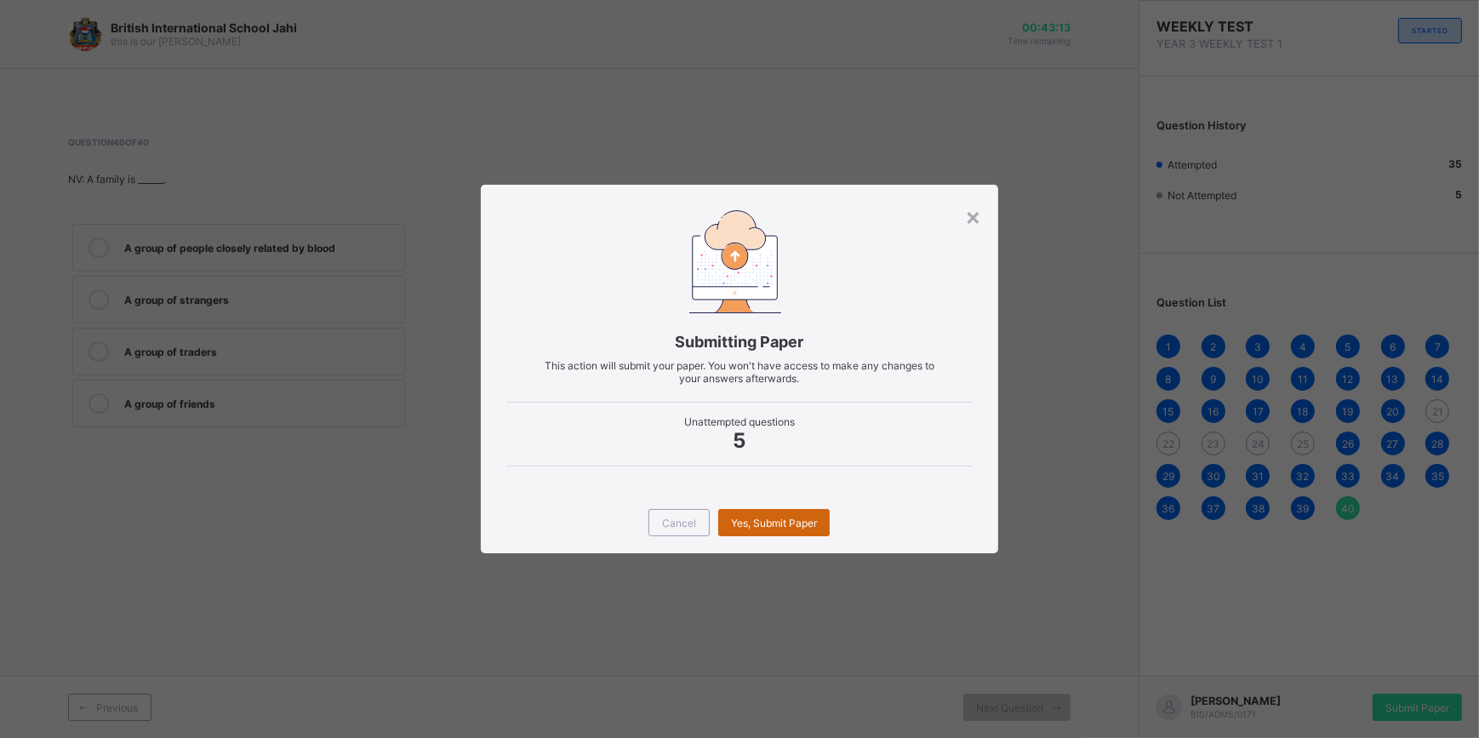
click at [774, 517] on span "Yes, Submit Paper" at bounding box center [774, 523] width 86 height 13
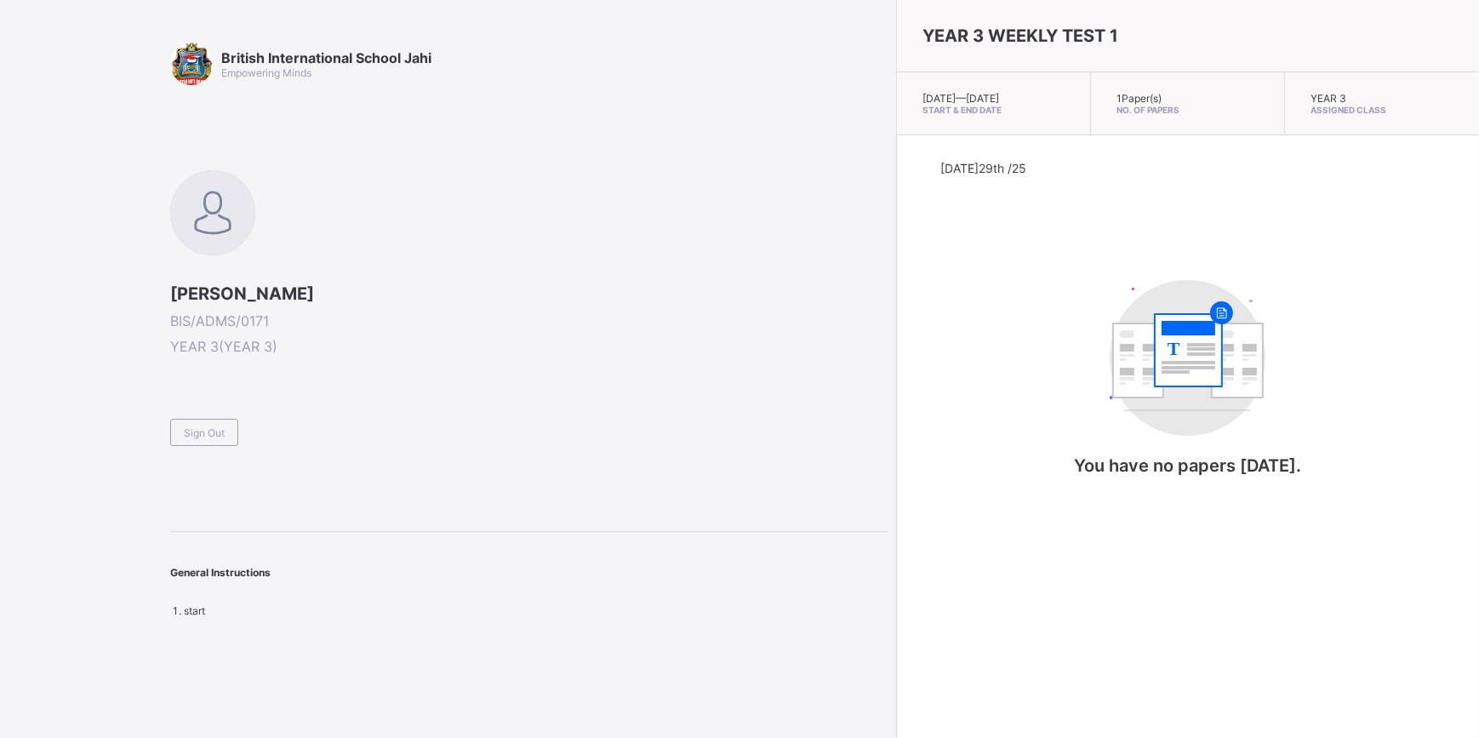
click at [896, 736] on div "YEAR 3 WEEKLY TEST 1 [DATE] — [GEOGRAPHIC_DATA][DATE] Start & End Date 1 Paper(…" at bounding box center [1187, 369] width 583 height 738
click at [1077, 595] on div "YEAR 3 WEEKLY TEST 1 [DATE] — [GEOGRAPHIC_DATA][DATE] Start & End Date 1 Paper(…" at bounding box center [1187, 369] width 583 height 738
